Goal: Navigation & Orientation: Find specific page/section

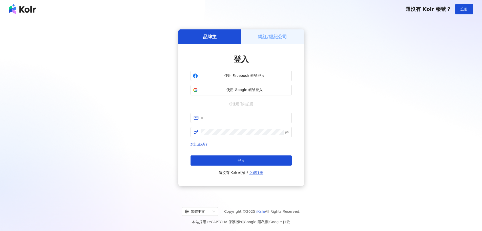
click at [265, 37] on h5 "網紅/經紀公司" at bounding box center [272, 36] width 29 height 6
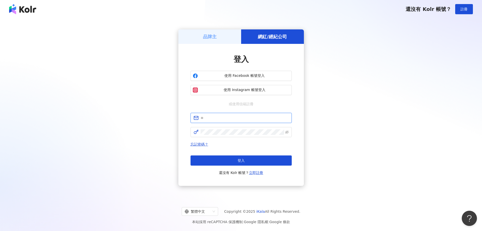
click at [230, 117] on input "text" at bounding box center [245, 118] width 88 height 6
click at [208, 36] on h5 "品牌主" at bounding box center [210, 36] width 14 height 6
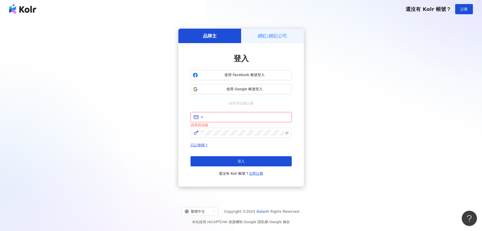
click at [234, 119] on input "text" at bounding box center [245, 117] width 88 height 6
click at [382, 103] on div "品牌主 網紅/經紀公司 登入 使用 Facebook 帳號登入 使用 Google 帳號登入 或使用信箱註冊 請填寫信箱 忘記密碼？ 登入 還沒有 Kolr …" at bounding box center [241, 107] width 470 height 170
